Goal: Find specific page/section: Find specific page/section

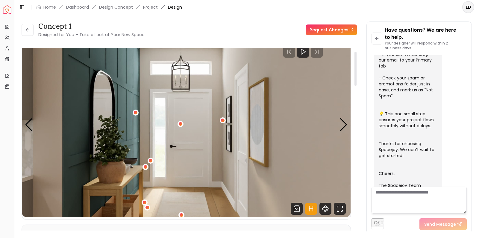
scroll to position [41, 0]
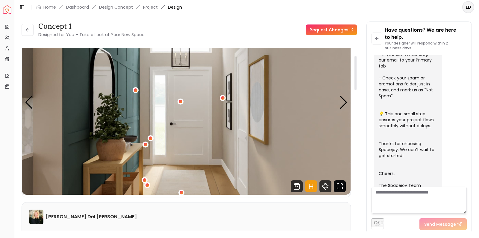
click at [340, 183] on icon "Fullscreen" at bounding box center [339, 187] width 12 height 12
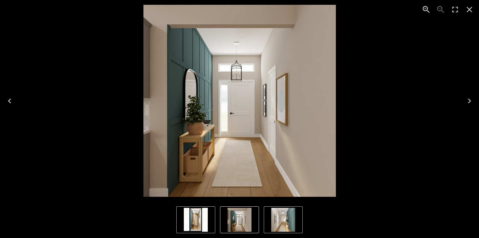
click at [470, 102] on icon "Next" at bounding box center [469, 101] width 10 height 10
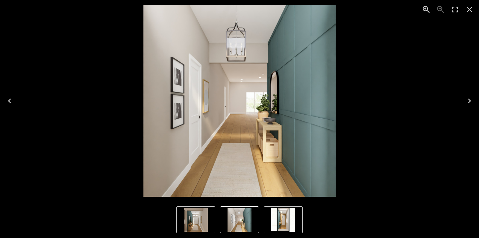
click at [470, 102] on icon "Next" at bounding box center [469, 101] width 10 height 10
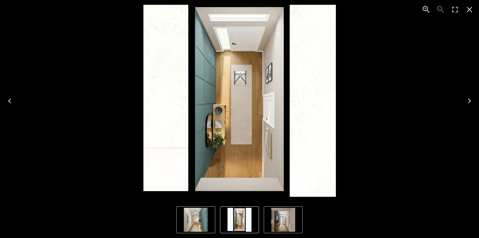
click at [470, 102] on icon "Next" at bounding box center [469, 101] width 10 height 10
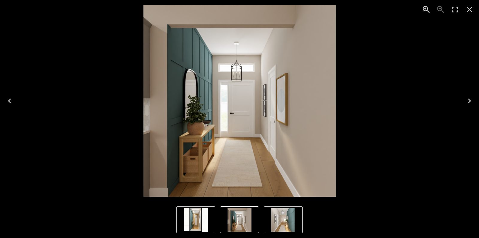
click at [468, 12] on icon "Close" at bounding box center [469, 10] width 10 height 10
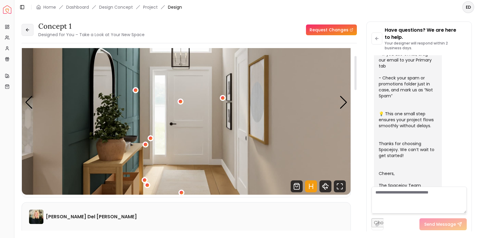
click at [28, 32] on icon at bounding box center [27, 30] width 5 height 5
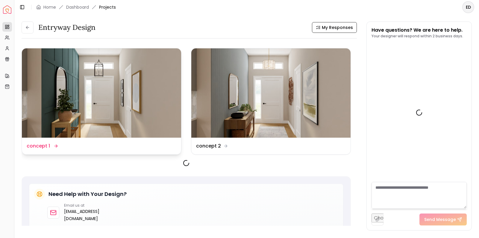
scroll to position [184, 0]
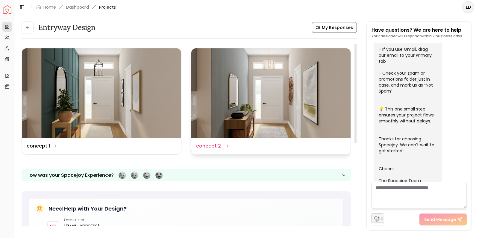
click at [282, 114] on img at bounding box center [270, 92] width 159 height 89
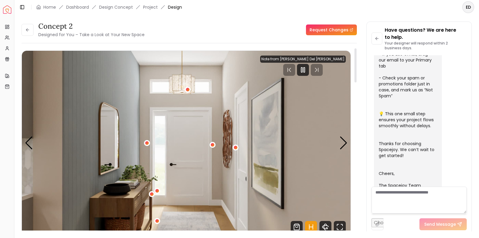
drag, startPoint x: 317, startPoint y: 72, endPoint x: 313, endPoint y: 80, distance: 9.2
click at [306, 72] on icon "Pause" at bounding box center [302, 69] width 7 height 7
click at [339, 227] on icon "Fullscreen" at bounding box center [339, 227] width 12 height 12
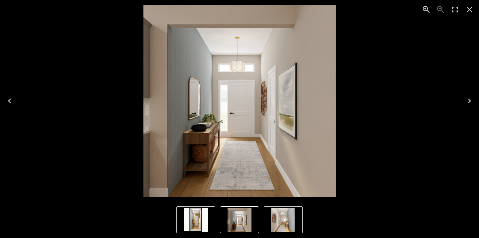
click at [470, 102] on icon "Next" at bounding box center [469, 101] width 10 height 10
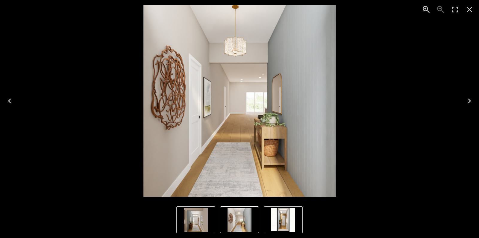
click at [470, 102] on icon "Next" at bounding box center [469, 101] width 10 height 10
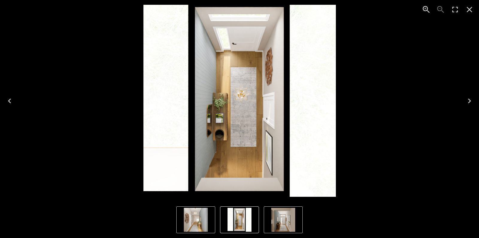
click at [470, 102] on icon "Next" at bounding box center [469, 101] width 10 height 10
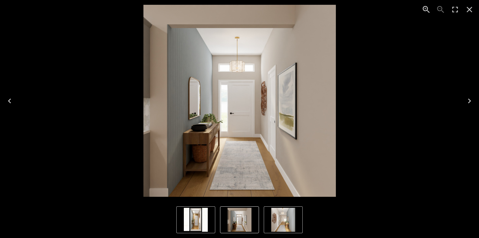
click at [469, 11] on icon "Close" at bounding box center [469, 10] width 10 height 10
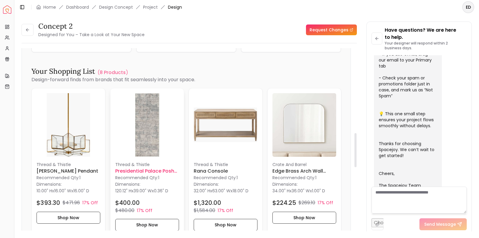
scroll to position [455, 0]
click at [144, 142] on img at bounding box center [147, 125] width 64 height 64
click at [242, 118] on img at bounding box center [225, 125] width 64 height 64
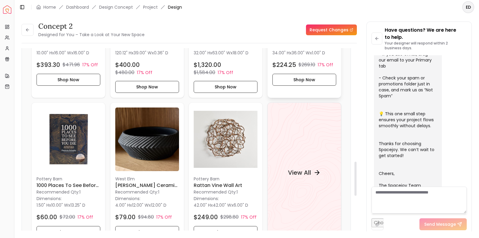
scroll to position [611, 0]
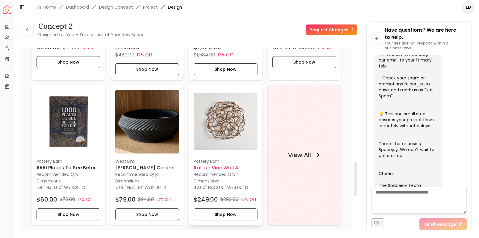
click at [229, 129] on img at bounding box center [225, 122] width 64 height 64
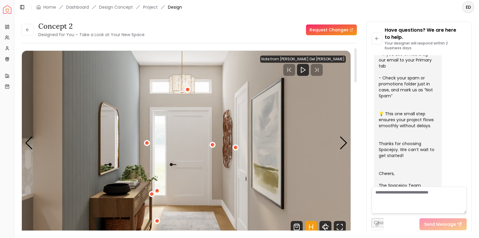
scroll to position [0, 0]
click at [28, 33] on button at bounding box center [28, 30] width 12 height 12
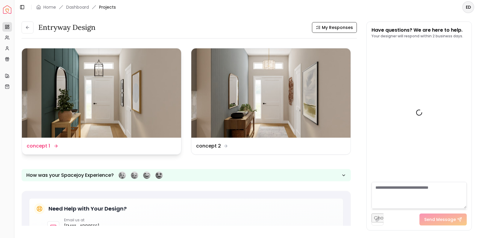
scroll to position [184, 0]
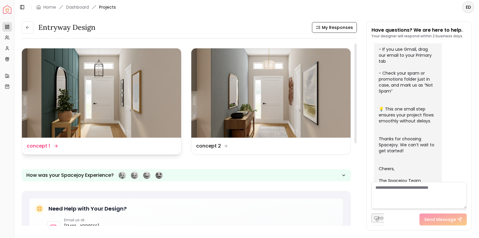
click at [109, 90] on img at bounding box center [101, 92] width 159 height 89
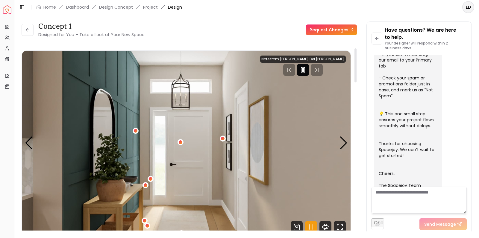
click at [306, 70] on icon "Pause" at bounding box center [302, 69] width 7 height 7
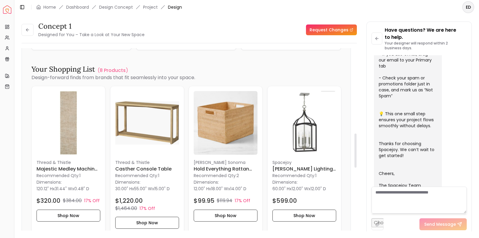
scroll to position [482, 0]
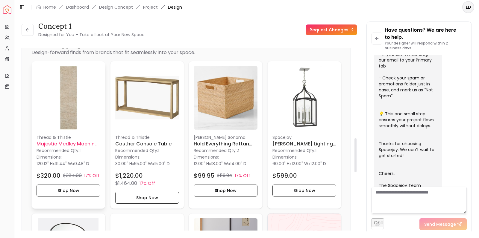
click at [74, 97] on img at bounding box center [68, 98] width 64 height 64
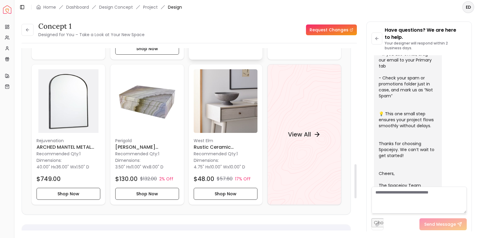
scroll to position [646, 0]
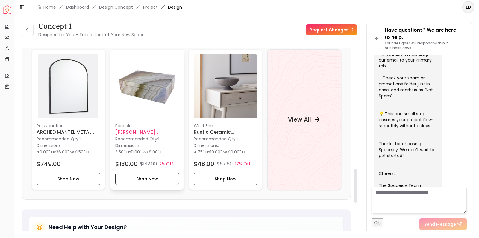
click at [155, 96] on img at bounding box center [147, 86] width 64 height 64
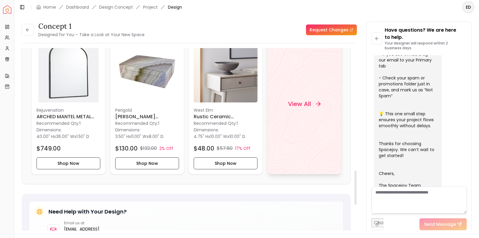
scroll to position [668, 0]
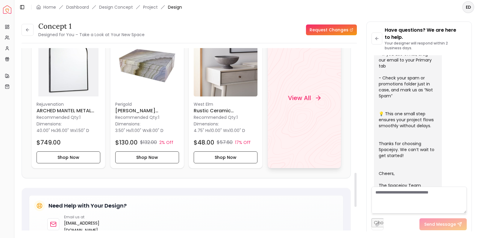
click at [299, 97] on h4 "View All" at bounding box center [298, 98] width 23 height 8
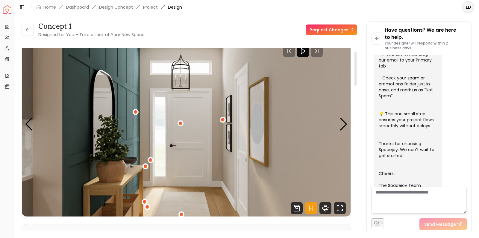
scroll to position [18, 0]
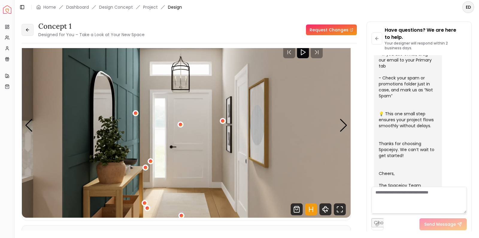
click at [26, 31] on icon at bounding box center [27, 30] width 5 height 5
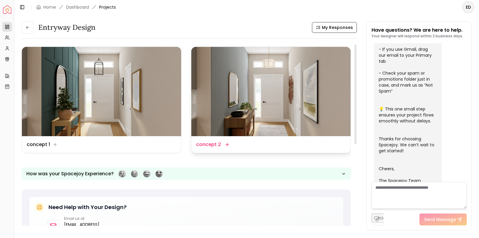
scroll to position [2, 0]
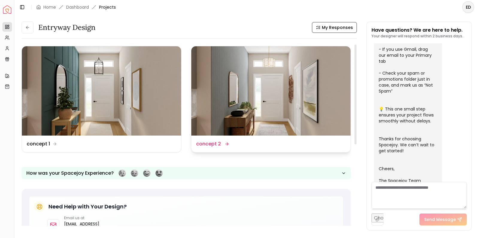
click at [236, 109] on img at bounding box center [270, 90] width 159 height 89
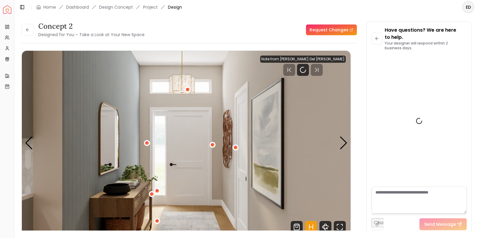
scroll to position [191, 0]
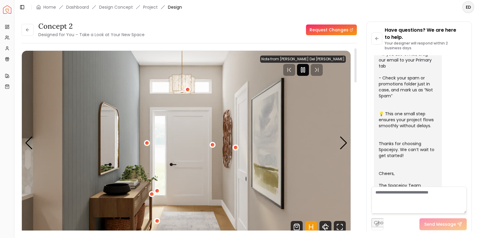
click at [306, 71] on icon "Pause" at bounding box center [302, 69] width 7 height 7
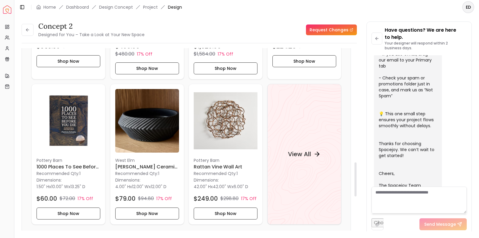
scroll to position [641, 0]
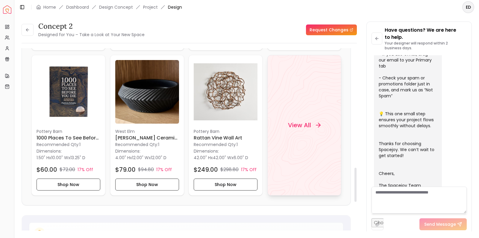
click at [305, 126] on h4 "View All" at bounding box center [298, 125] width 23 height 8
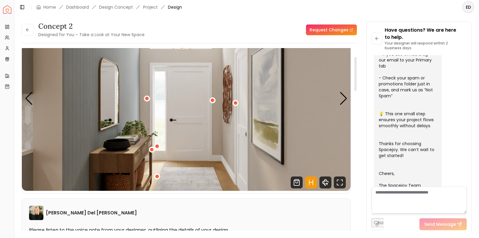
scroll to position [46, 0]
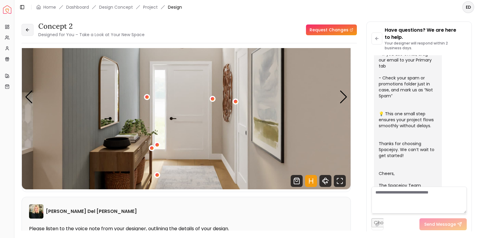
click at [27, 32] on icon at bounding box center [27, 30] width 5 height 5
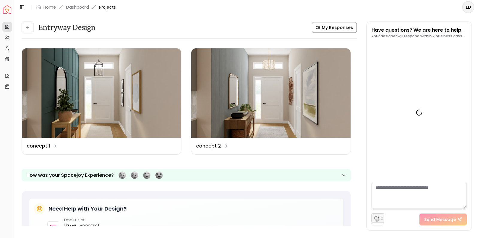
scroll to position [184, 0]
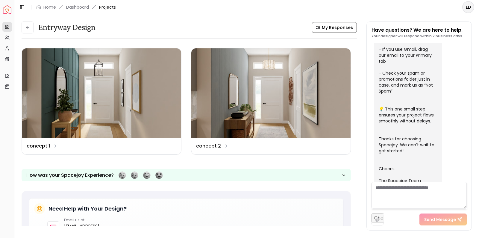
click at [27, 32] on button at bounding box center [28, 28] width 12 height 12
